Goal: Check status: Check status

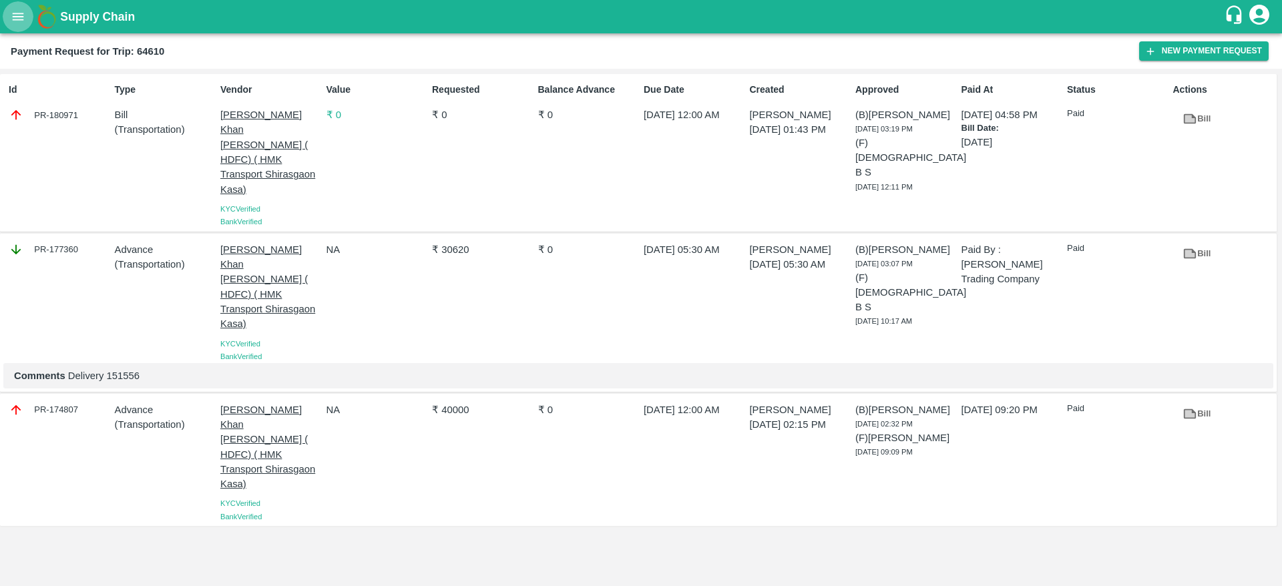
click at [19, 23] on icon "open drawer" at bounding box center [18, 16] width 15 height 15
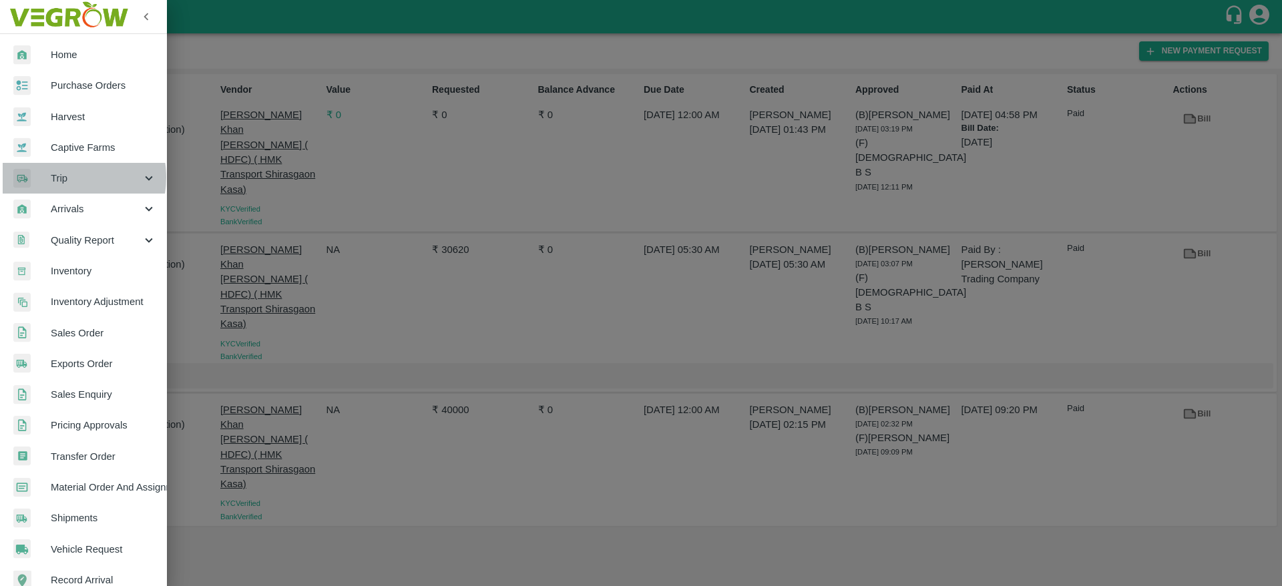
click at [65, 178] on span "Trip" at bounding box center [96, 178] width 91 height 15
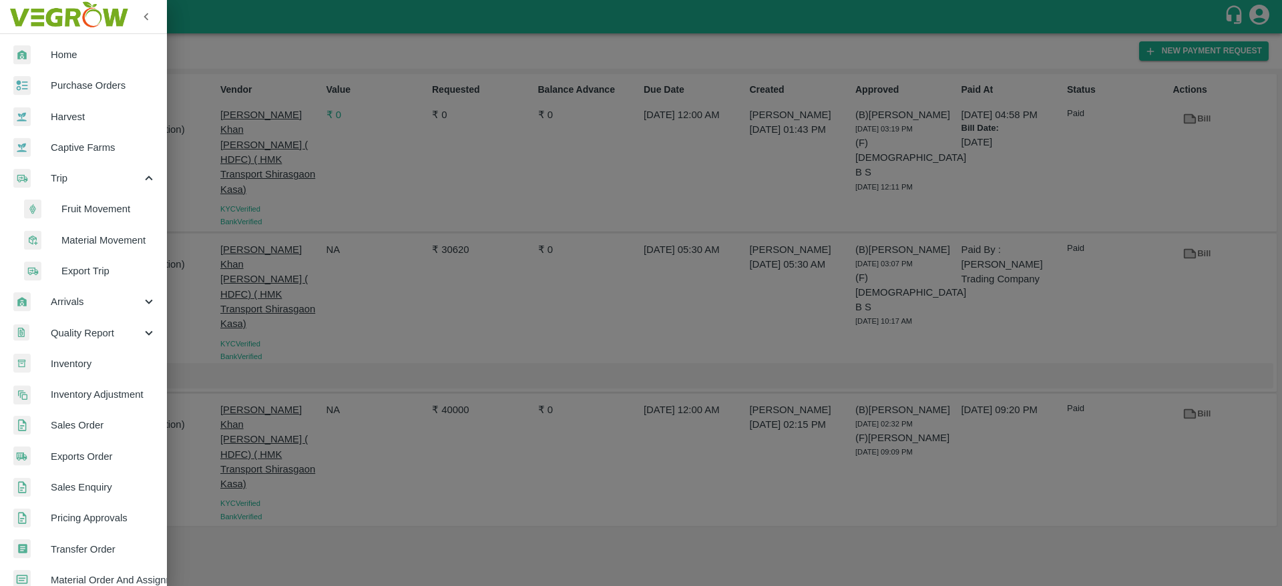
click at [92, 206] on span "Fruit Movement" at bounding box center [108, 209] width 95 height 15
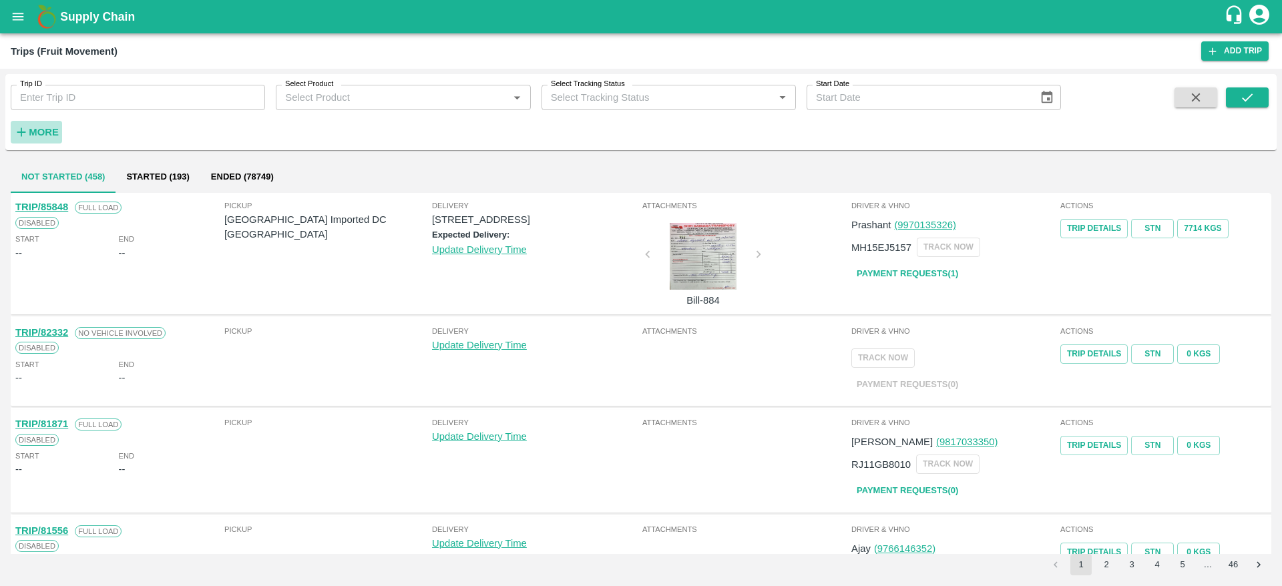
click at [40, 131] on strong "More" at bounding box center [44, 132] width 30 height 11
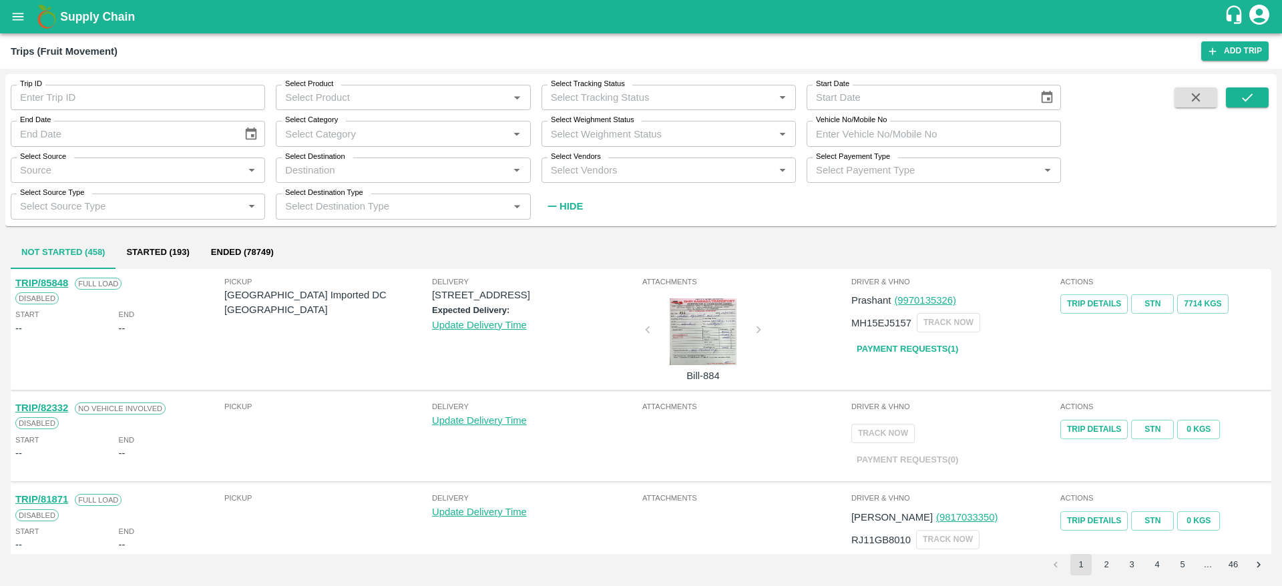
click at [884, 136] on input "Vehicle No/Mobile No" at bounding box center [933, 133] width 254 height 25
paste input "RJ11GC6968"
type input "RJ11GC6968"
click at [1248, 93] on icon "submit" at bounding box center [1247, 97] width 15 height 15
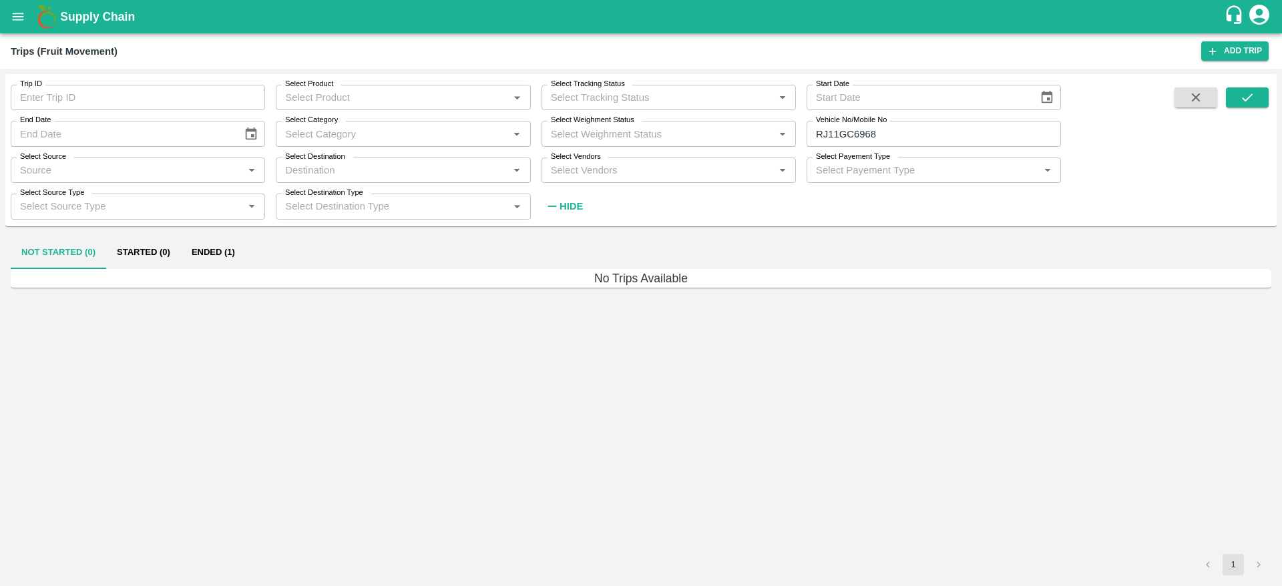
click at [223, 255] on button "Ended (1)" at bounding box center [213, 253] width 65 height 32
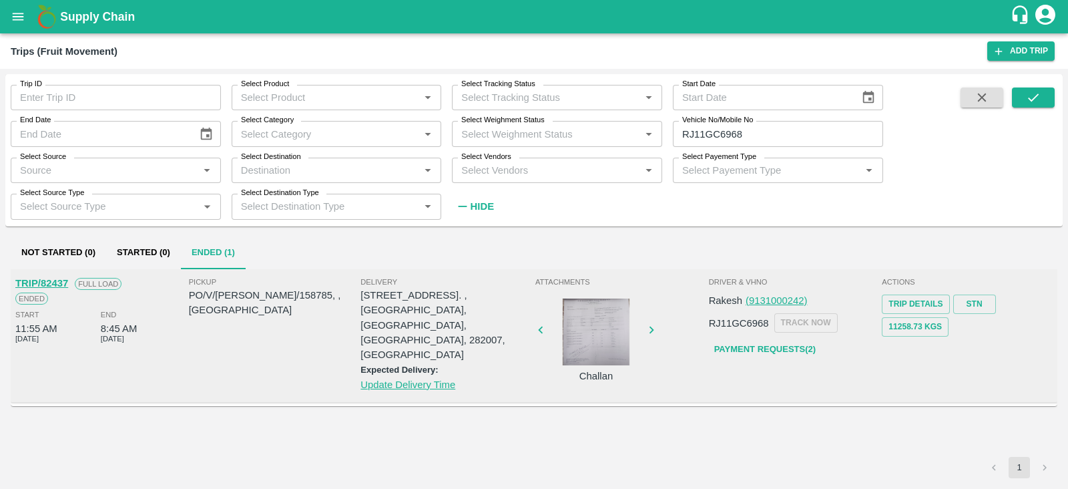
drag, startPoint x: 1281, startPoint y: 7, endPoint x: 728, endPoint y: 407, distance: 681.8
click at [728, 407] on div "TRIP/82437 Full Load Ended Start 11:55 AM 24 May 2025 End 8:45 AM 29 May 2025 P…" at bounding box center [534, 363] width 1047 height 188
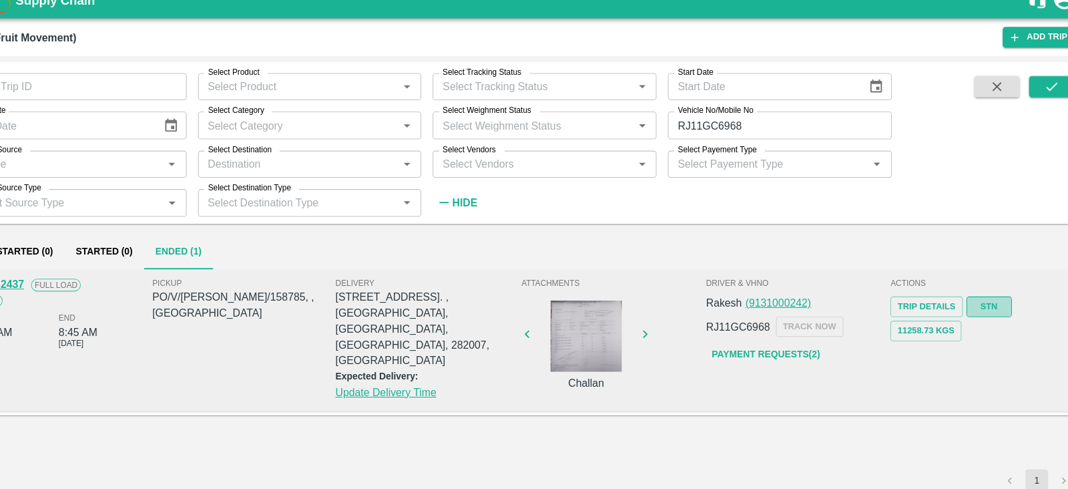
click at [974, 308] on link "STN" at bounding box center [974, 303] width 43 height 19
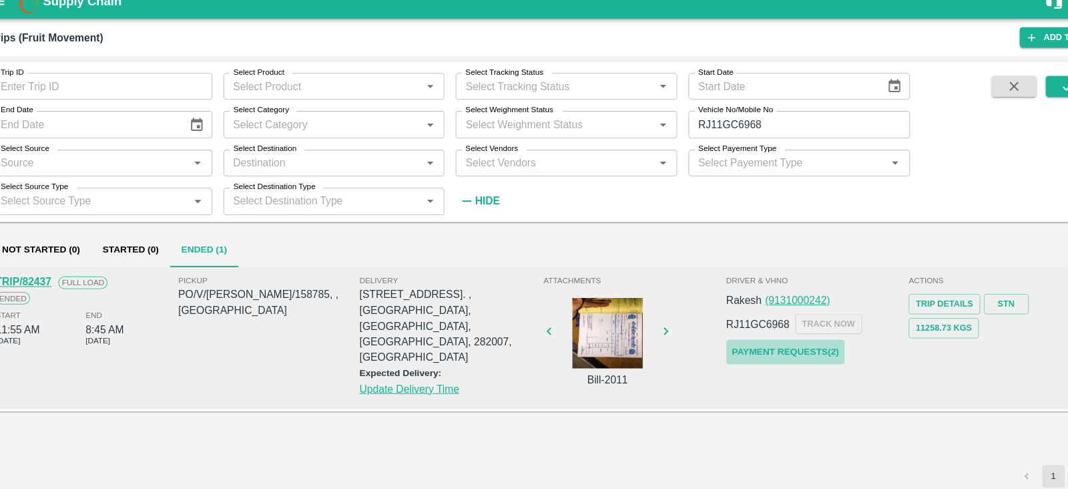
click at [758, 350] on link "Payment Requests( 2 )" at bounding box center [765, 349] width 112 height 23
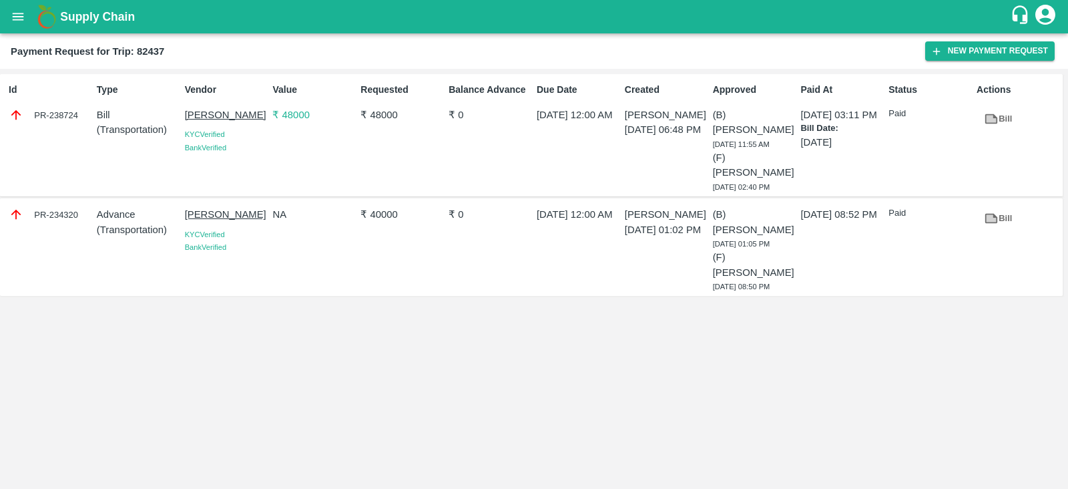
click at [391, 113] on p "₹ 48000" at bounding box center [401, 114] width 83 height 15
click at [383, 217] on p "₹ 40000" at bounding box center [401, 214] width 83 height 15
click at [997, 118] on icon at bounding box center [991, 119] width 13 height 10
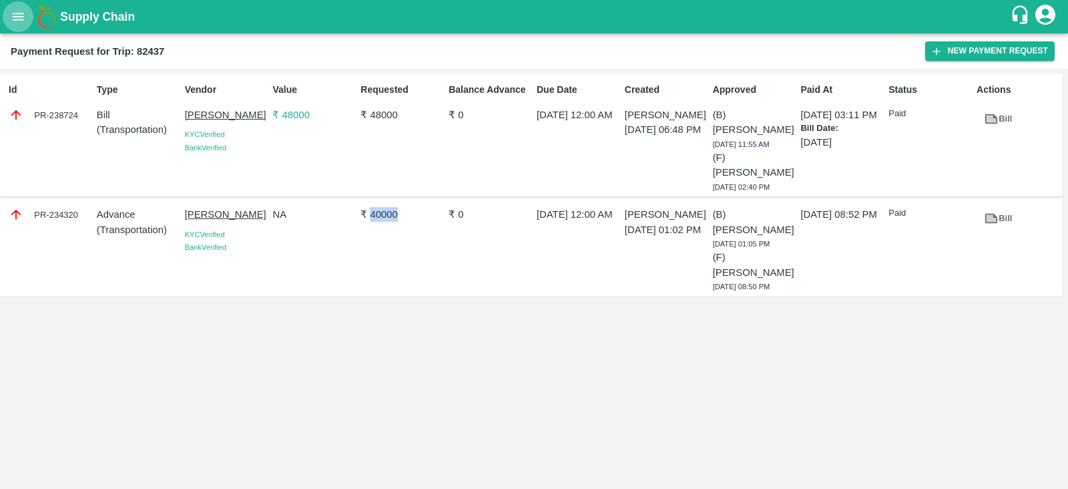
click at [10, 18] on button "open drawer" at bounding box center [18, 16] width 31 height 31
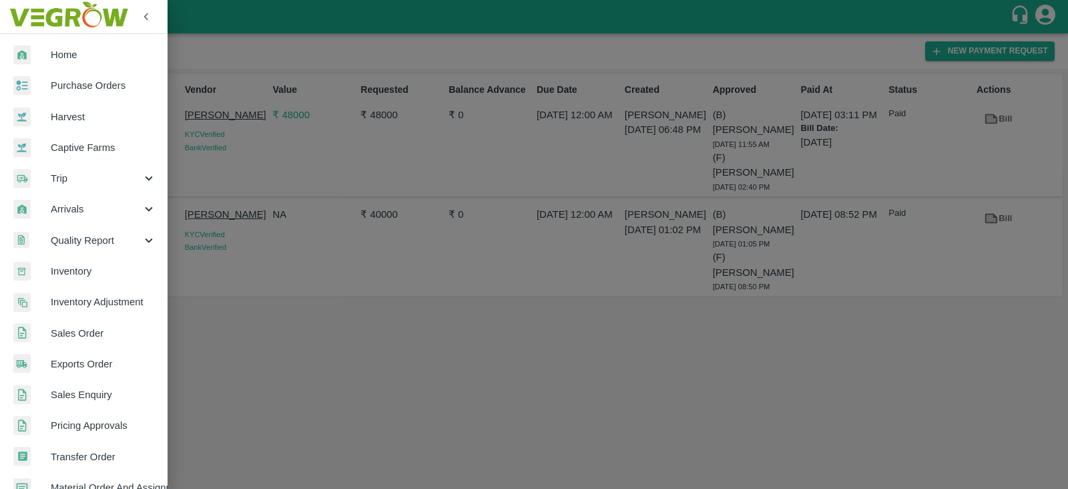
click at [254, 49] on div at bounding box center [534, 244] width 1068 height 489
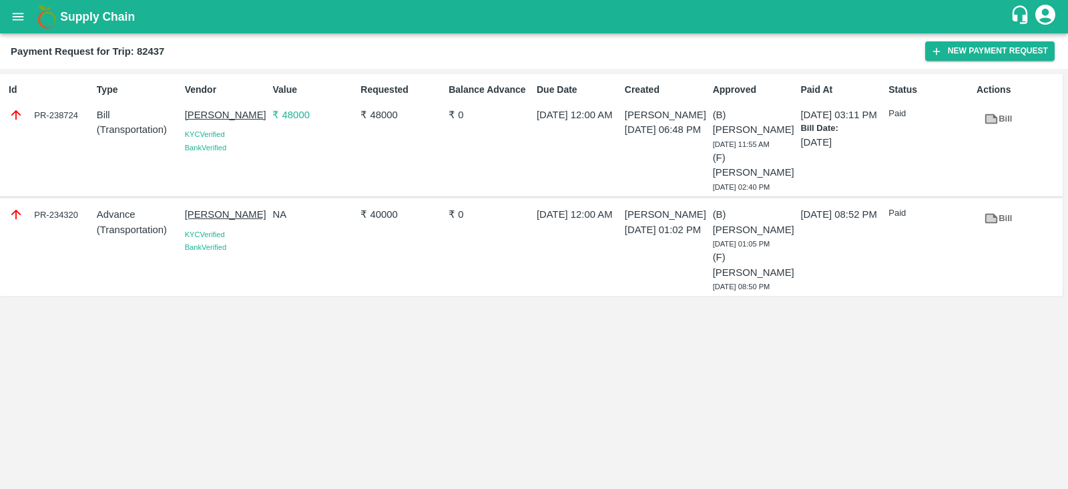
click at [155, 49] on b "Payment Request for Trip: 82437" at bounding box center [88, 51] width 154 height 11
copy b "82437"
click at [17, 17] on icon "open drawer" at bounding box center [18, 16] width 15 height 15
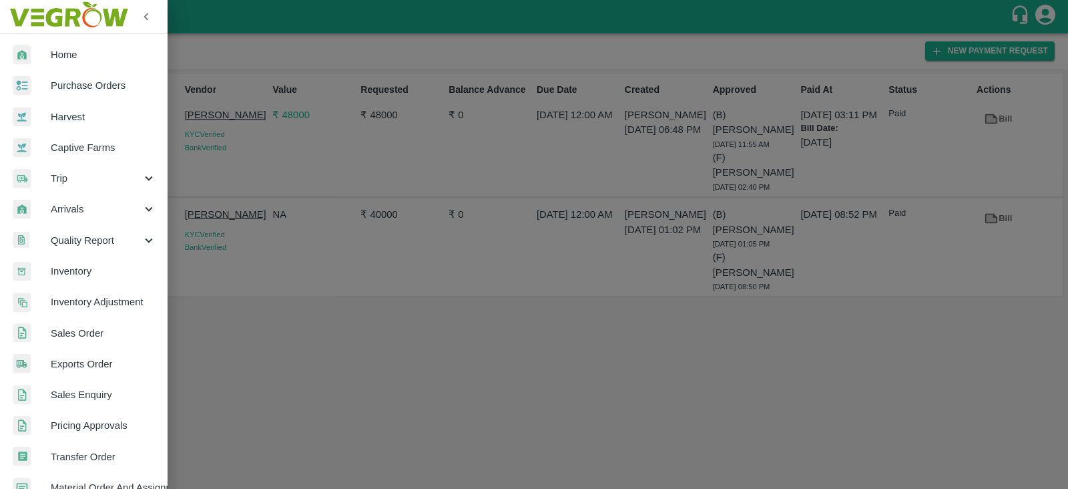
click at [76, 176] on span "Trip" at bounding box center [96, 178] width 91 height 15
click at [107, 210] on span "Fruit Movement" at bounding box center [108, 209] width 95 height 15
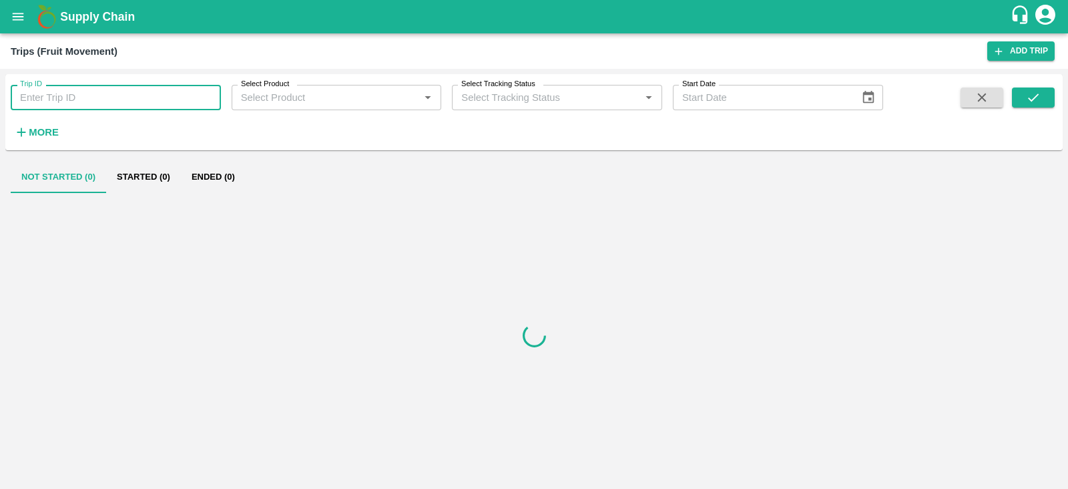
click at [137, 93] on input "Trip ID" at bounding box center [116, 97] width 210 height 25
paste input "82437"
type input "82437"
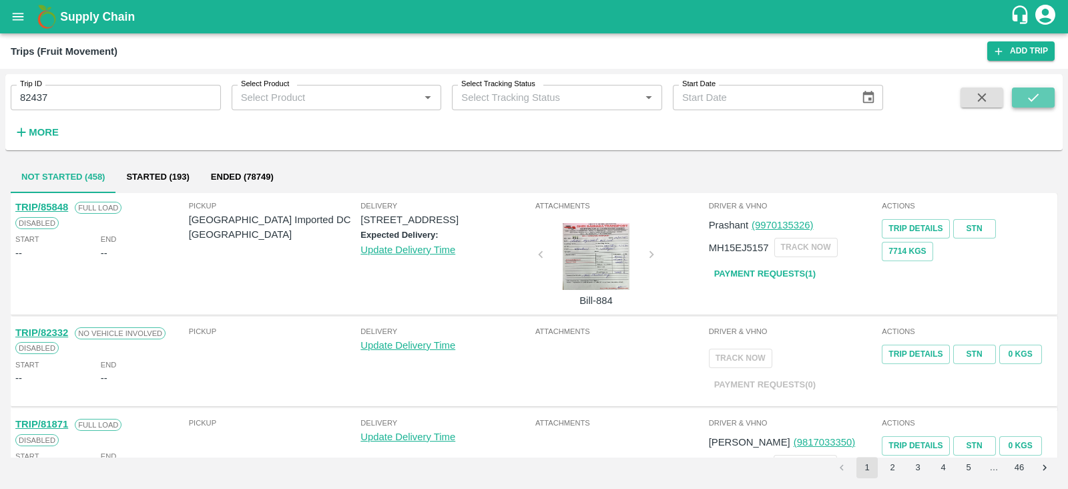
click at [1035, 98] on icon "submit" at bounding box center [1033, 97] width 15 height 15
click at [1029, 102] on icon "submit" at bounding box center [1033, 97] width 15 height 15
click at [119, 103] on input "82437" at bounding box center [116, 97] width 210 height 25
click at [1043, 97] on button "submit" at bounding box center [1033, 97] width 43 height 20
click at [93, 94] on input "Trip ID" at bounding box center [116, 97] width 210 height 25
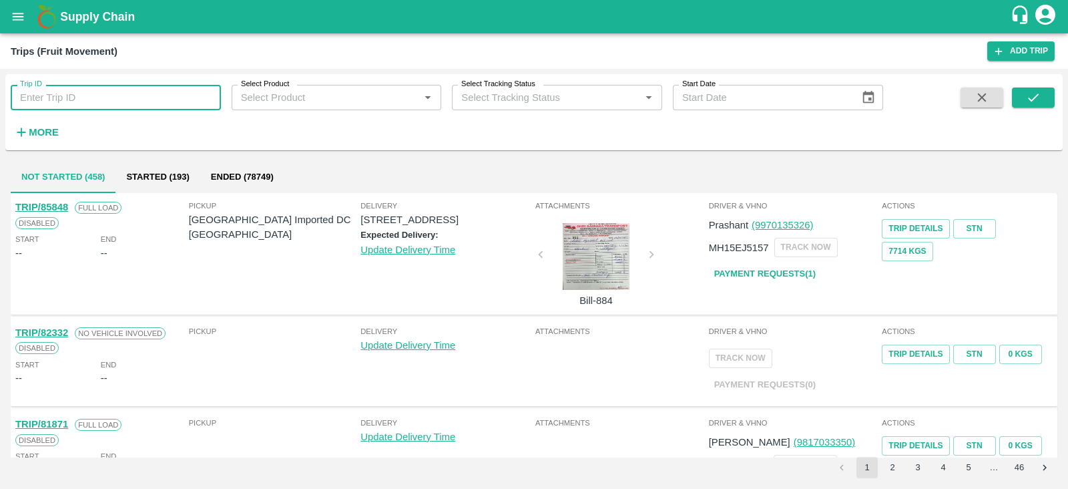
paste input "82437"
type input "82437"
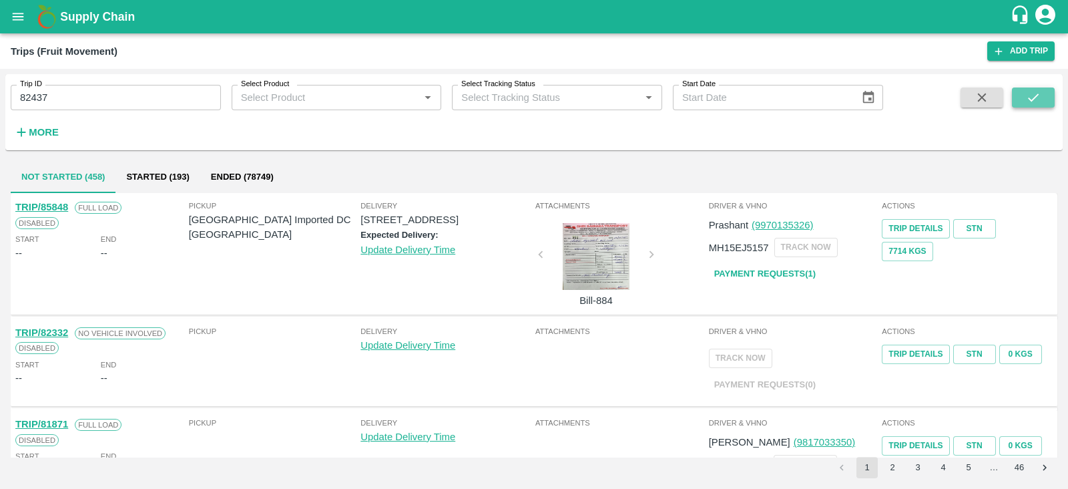
click at [1031, 101] on icon "submit" at bounding box center [1033, 97] width 11 height 8
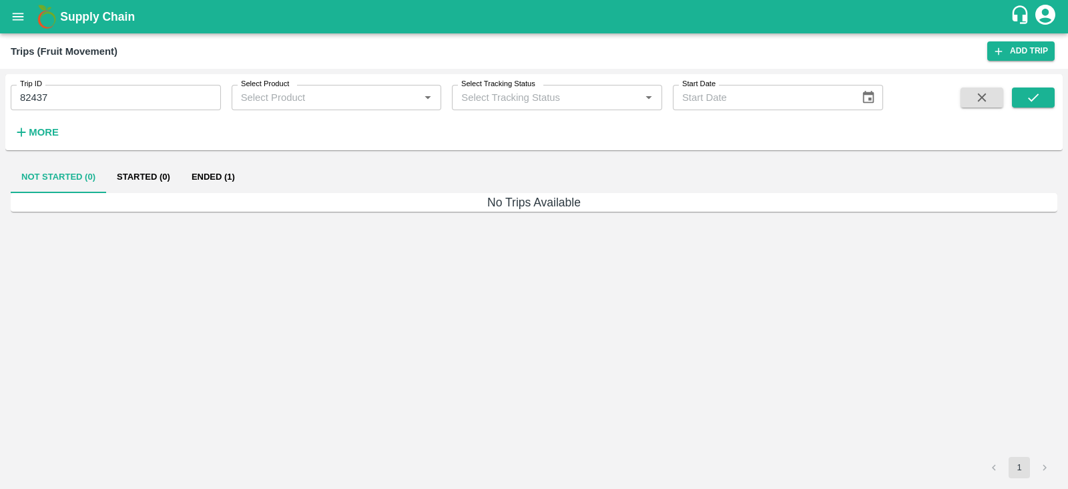
click at [229, 180] on button "Ended (1)" at bounding box center [213, 177] width 65 height 32
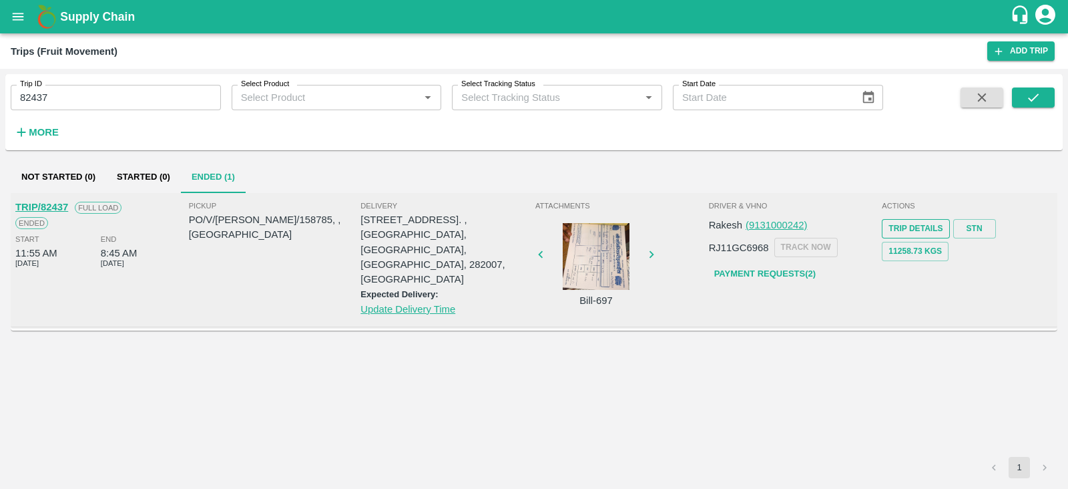
click at [924, 227] on link "Trip Details" at bounding box center [915, 228] width 67 height 19
